Goal: Find specific page/section: Find specific page/section

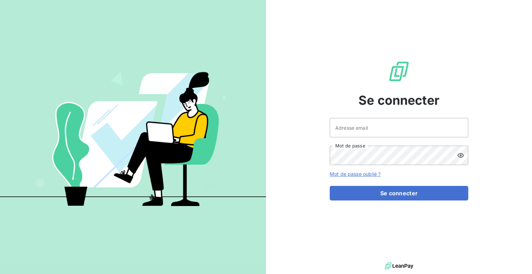
type input "[PERSON_NAME][EMAIL_ADDRESS][DOMAIN_NAME]"
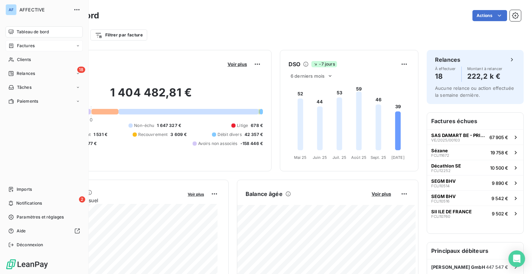
click at [12, 44] on icon at bounding box center [11, 45] width 4 height 5
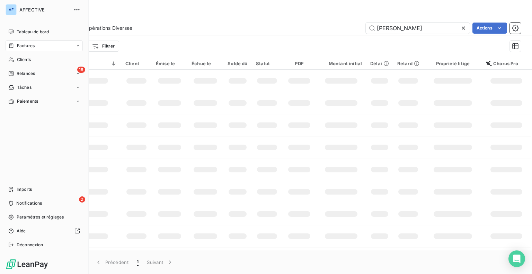
click at [16, 48] on div "Factures" at bounding box center [21, 46] width 26 height 6
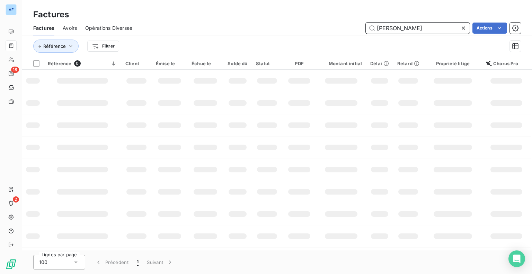
drag, startPoint x: 406, startPoint y: 30, endPoint x: 351, endPoint y: 33, distance: 55.5
click at [351, 33] on div "[PERSON_NAME] Actions" at bounding box center [330, 28] width 381 height 11
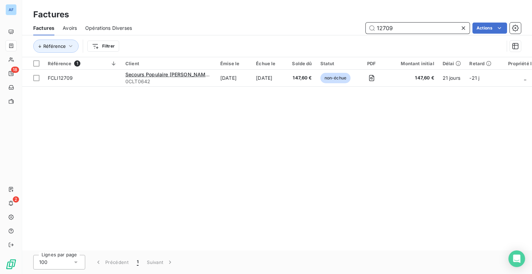
type input "12709"
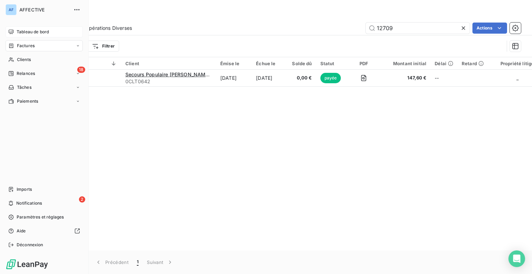
click at [17, 35] on span "Tableau de bord" at bounding box center [33, 32] width 32 height 6
